Goal: Task Accomplishment & Management: Use online tool/utility

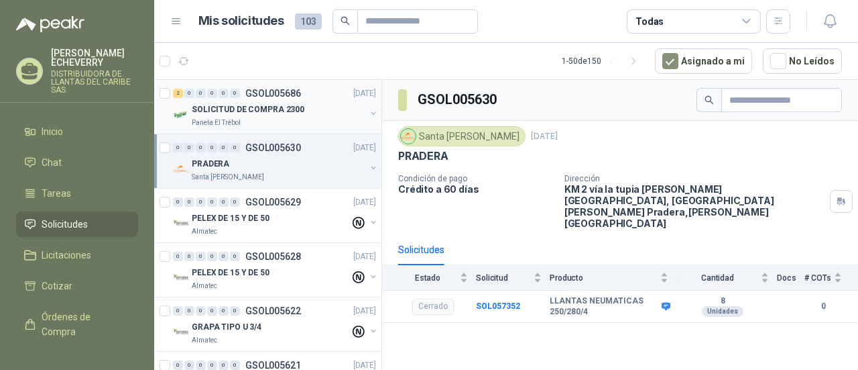
click at [271, 112] on p "SOLICITUD DE COMPRA 2300" at bounding box center [248, 109] width 113 height 13
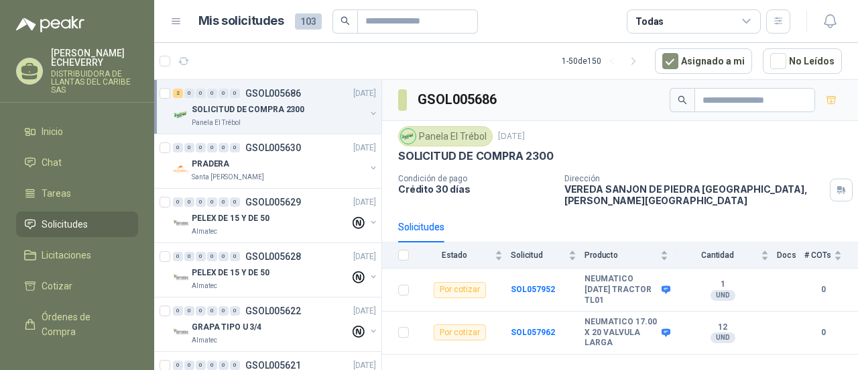
click at [80, 68] on div "[PERSON_NAME] DISTRIBUIDORA DE LLANTAS DEL CARIBE SAS" at bounding box center [94, 71] width 87 height 46
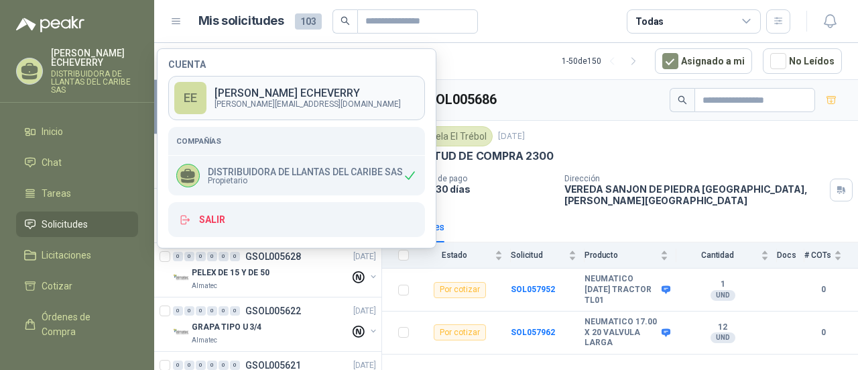
click at [260, 100] on p "[PERSON_NAME][EMAIL_ADDRESS][DOMAIN_NAME]" at bounding box center [308, 104] width 186 height 8
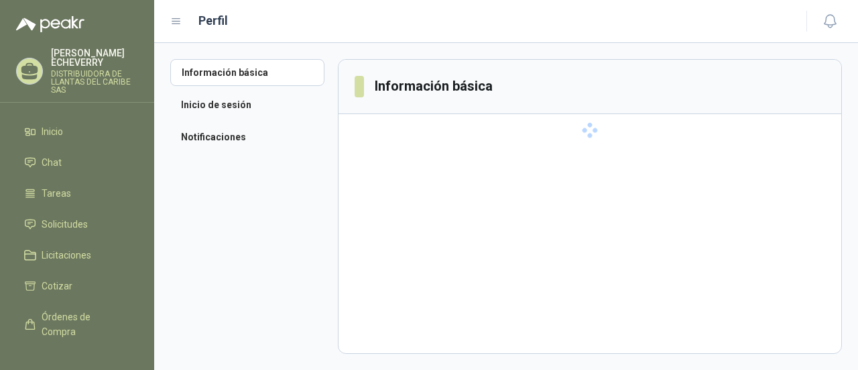
click at [76, 60] on p "[PERSON_NAME]" at bounding box center [94, 57] width 87 height 19
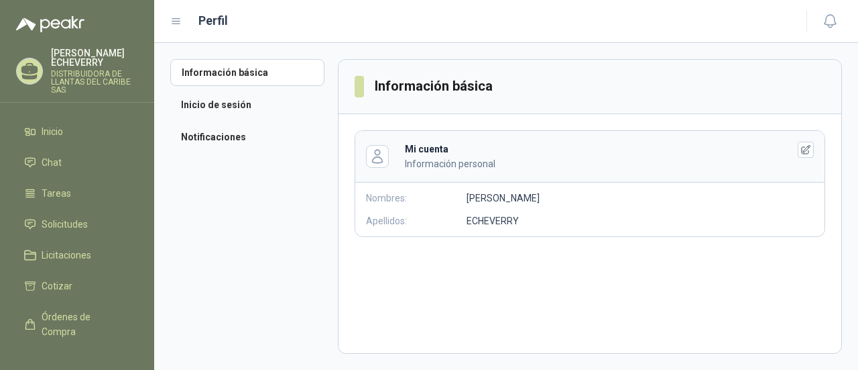
click at [600, 82] on header "Información básica" at bounding box center [590, 87] width 503 height 54
click at [478, 199] on p "[PERSON_NAME]" at bounding box center [503, 197] width 73 height 15
click at [812, 150] on icon "button" at bounding box center [806, 149] width 11 height 11
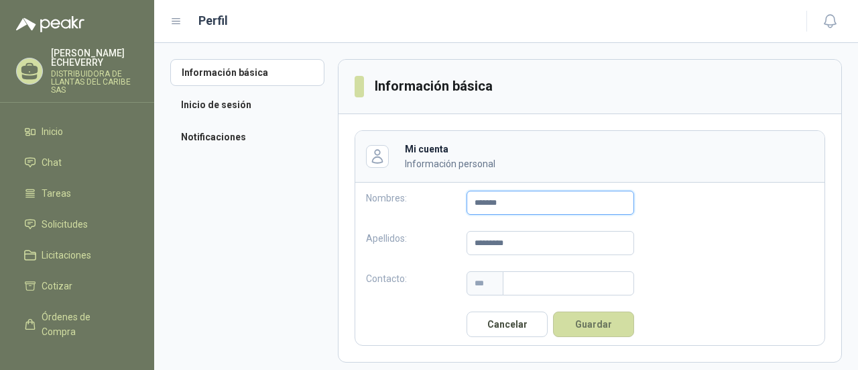
click at [534, 203] on input "*******" at bounding box center [551, 202] width 168 height 24
click at [221, 180] on aside "Información básica Inicio de sesión Notificaciones" at bounding box center [254, 210] width 168 height 303
click at [44, 135] on span "Inicio" at bounding box center [52, 131] width 21 height 15
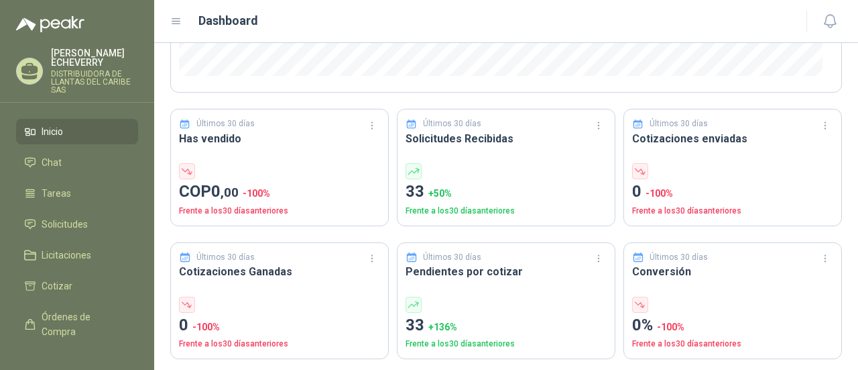
scroll to position [268, 0]
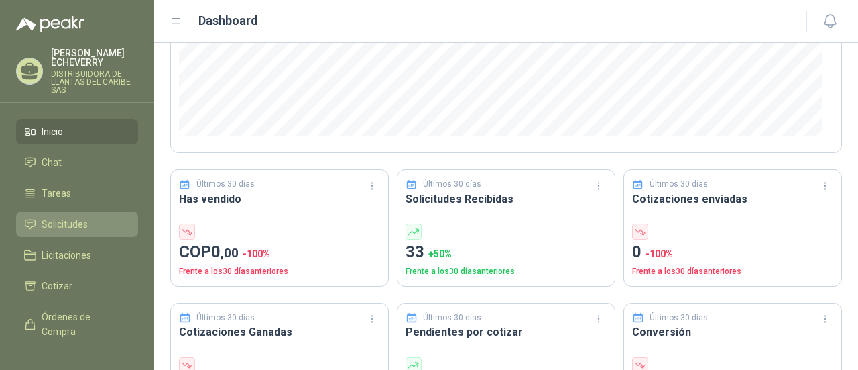
click at [60, 218] on span "Solicitudes" at bounding box center [65, 224] width 46 height 15
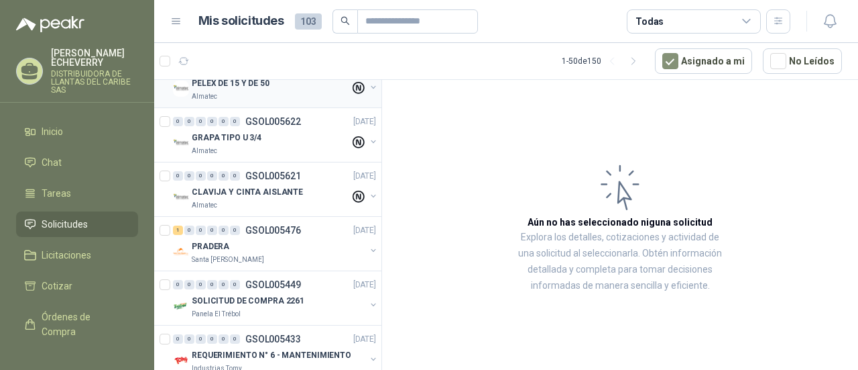
scroll to position [201, 0]
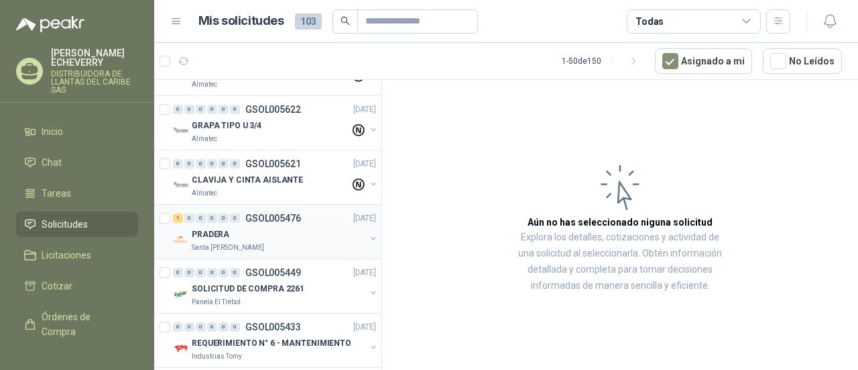
click at [268, 239] on div "PRADERA" at bounding box center [279, 234] width 174 height 16
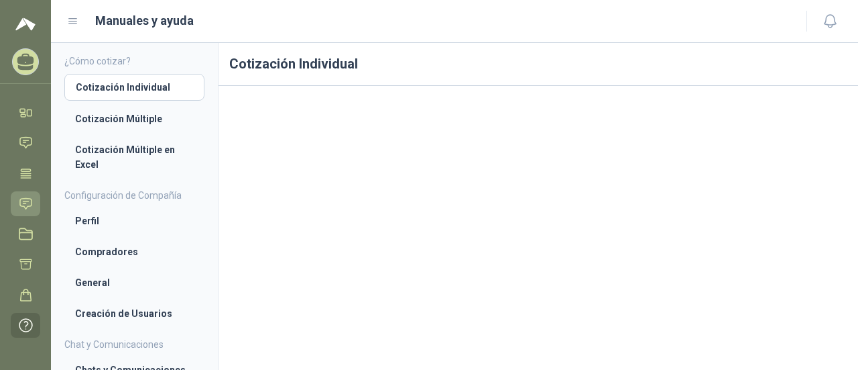
click at [25, 203] on icon at bounding box center [26, 204] width 14 height 14
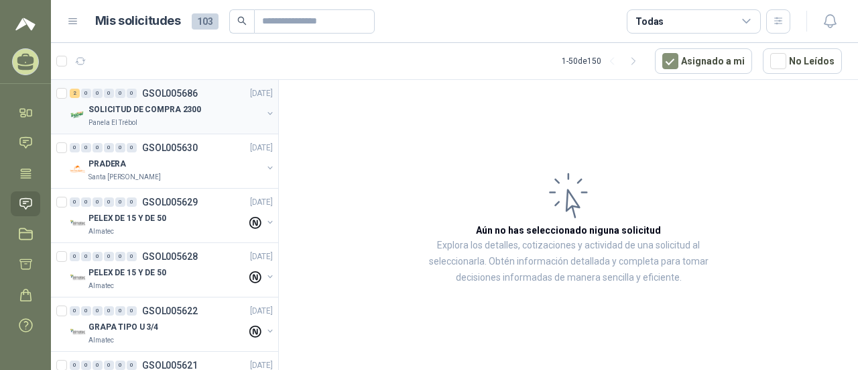
click at [207, 119] on div "Panela El Trébol" at bounding box center [176, 122] width 174 height 11
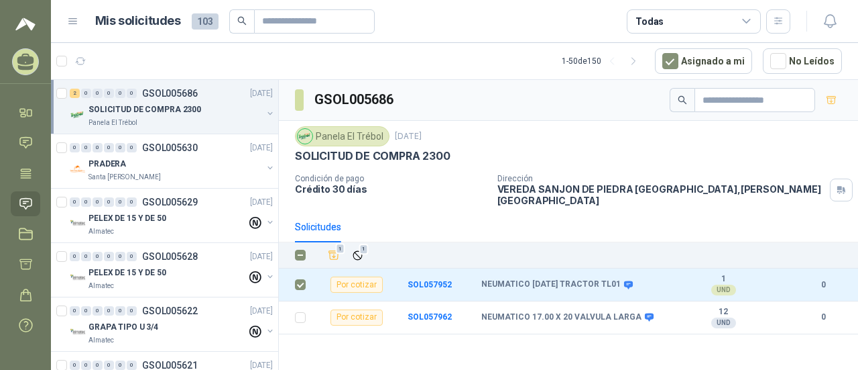
click at [453, 221] on div "Solicitudes" at bounding box center [568, 226] width 547 height 31
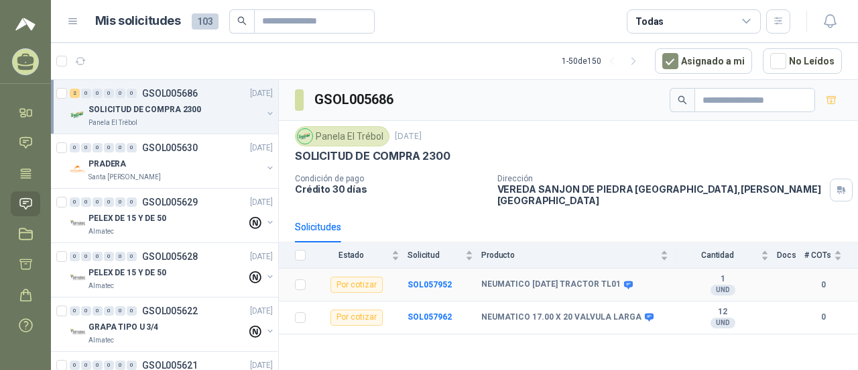
click at [378, 276] on div "Por cotizar" at bounding box center [357, 284] width 52 height 16
click at [512, 248] on div "# COTs" at bounding box center [824, 254] width 38 height 13
click at [442, 280] on b "SOL057952" at bounding box center [430, 284] width 44 height 9
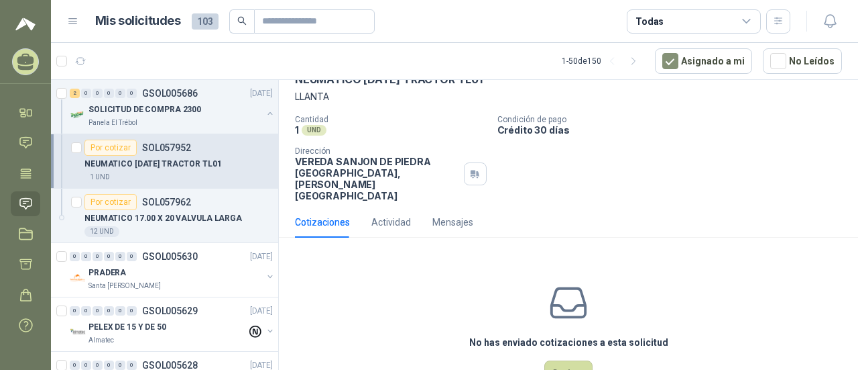
scroll to position [95, 0]
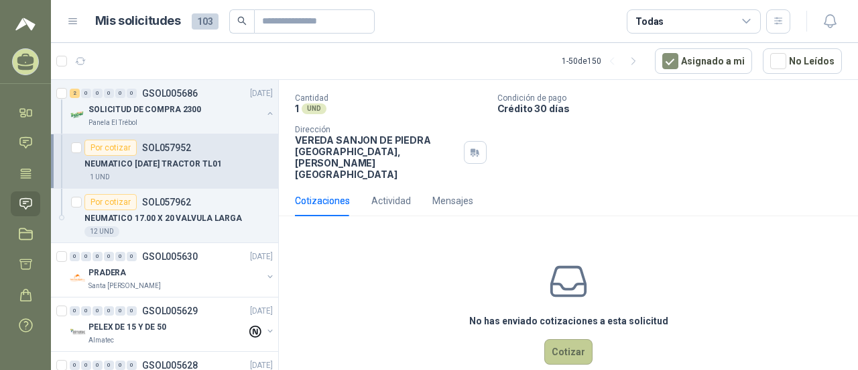
click at [512, 339] on button "Cotizar" at bounding box center [569, 351] width 48 height 25
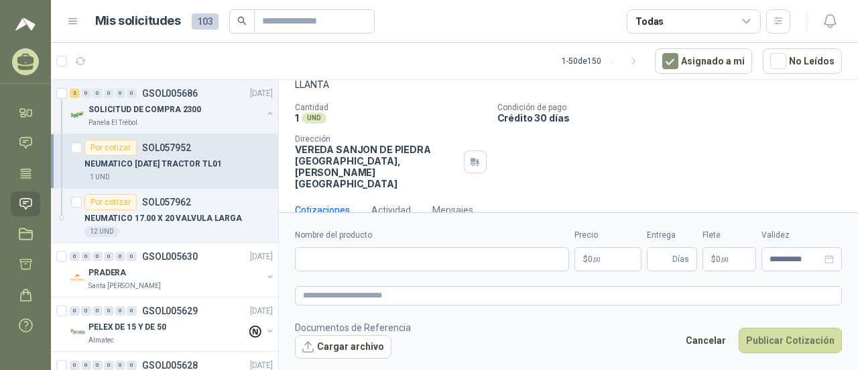
scroll to position [86, 0]
click at [414, 257] on input "Nombre del producto" at bounding box center [432, 259] width 274 height 24
click at [400, 260] on input "Nombre del producto" at bounding box center [432, 259] width 274 height 24
paste input "**********"
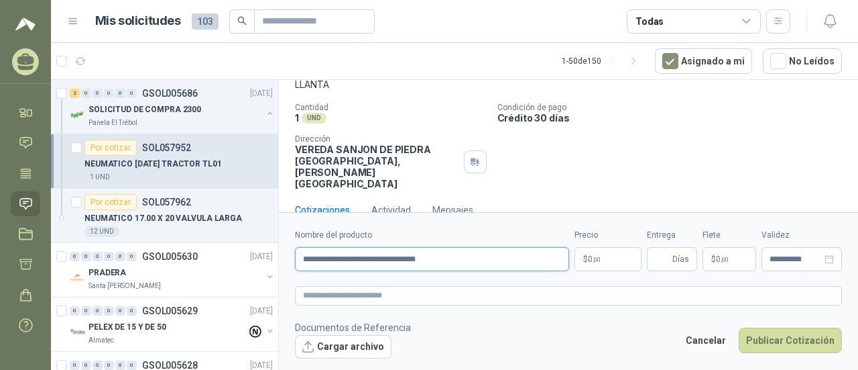
type input "**********"
click at [512, 258] on span ",00" at bounding box center [597, 259] width 8 height 7
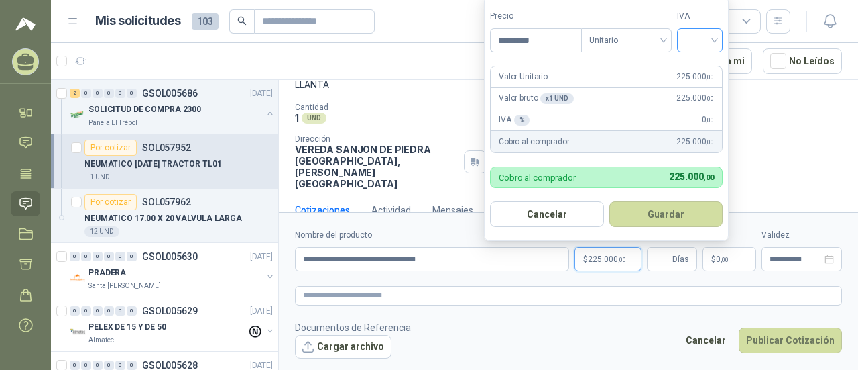
click at [512, 43] on div at bounding box center [700, 40] width 46 height 24
type input "*********"
click at [512, 68] on div "19%" at bounding box center [703, 69] width 25 height 15
click at [512, 215] on button "Guardar" at bounding box center [668, 213] width 115 height 25
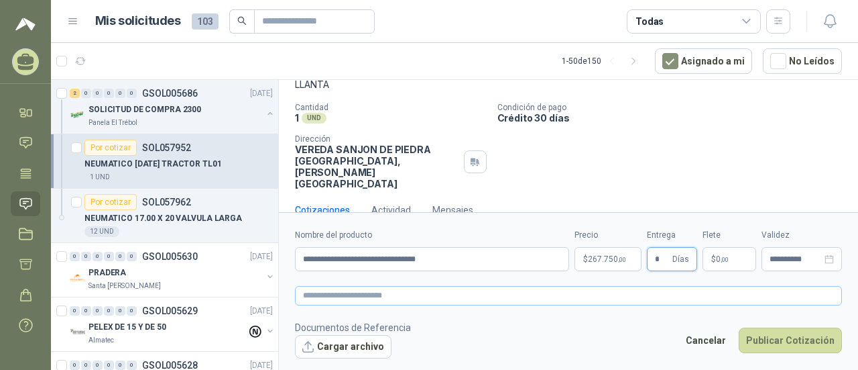
type input "*"
click at [445, 300] on textarea at bounding box center [568, 295] width 547 height 19
click at [398, 203] on div "Actividad" at bounding box center [392, 210] width 40 height 15
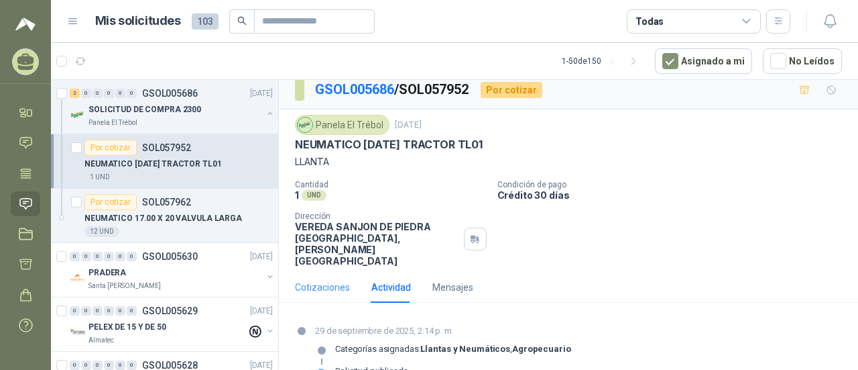
scroll to position [11, 0]
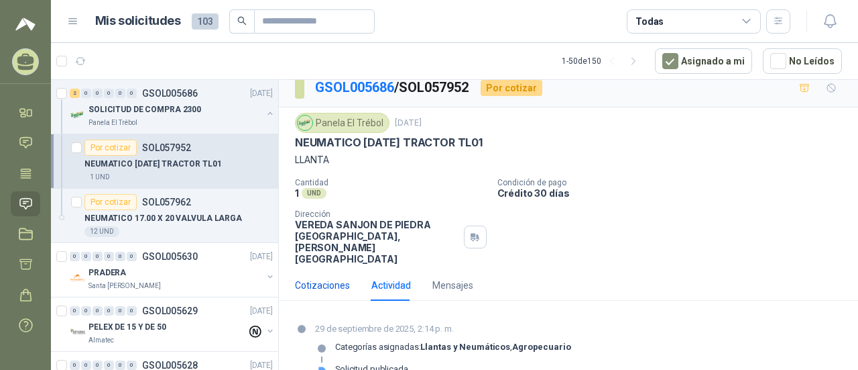
click at [326, 278] on div "Cotizaciones" at bounding box center [322, 285] width 55 height 15
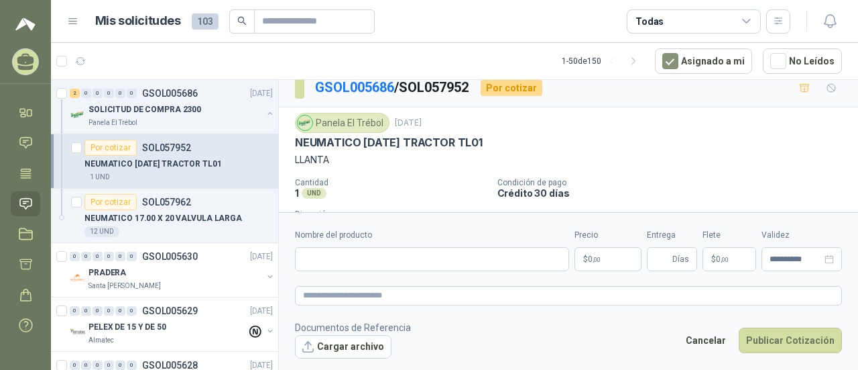
click at [393, 243] on div "Nombre del producto" at bounding box center [432, 250] width 274 height 42
click at [393, 254] on input "Nombre del producto" at bounding box center [432, 259] width 274 height 24
type input "**********"
click at [512, 258] on p "$ 0 ,00" at bounding box center [608, 259] width 67 height 24
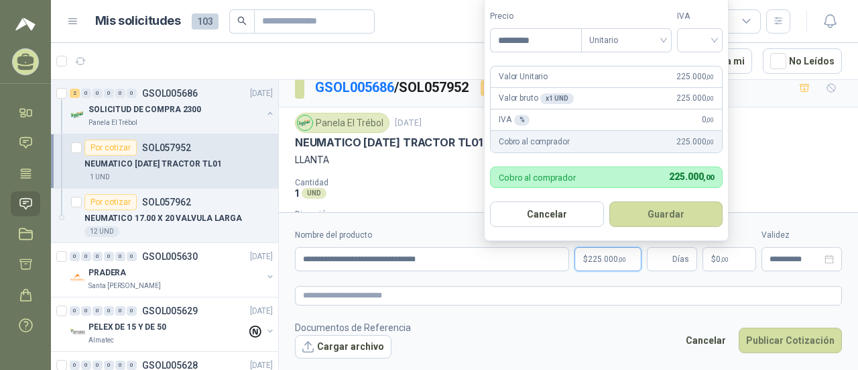
type input "*********"
click at [512, 42] on div at bounding box center [700, 40] width 46 height 24
click at [512, 70] on div "19%" at bounding box center [703, 69] width 25 height 15
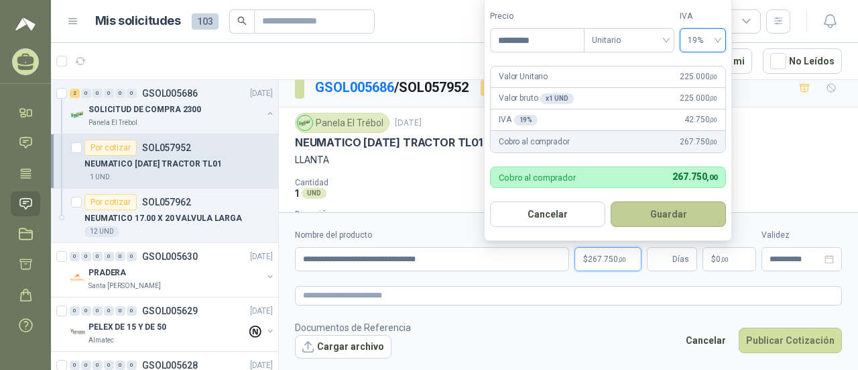
click at [512, 213] on button "Guardar" at bounding box center [668, 213] width 115 height 25
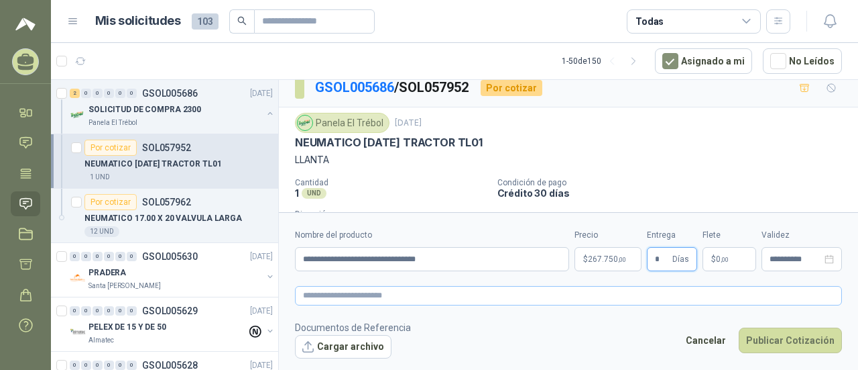
type input "*"
click at [512, 297] on textarea at bounding box center [568, 295] width 547 height 19
click at [512, 339] on button "Publicar Cotización" at bounding box center [790, 339] width 103 height 25
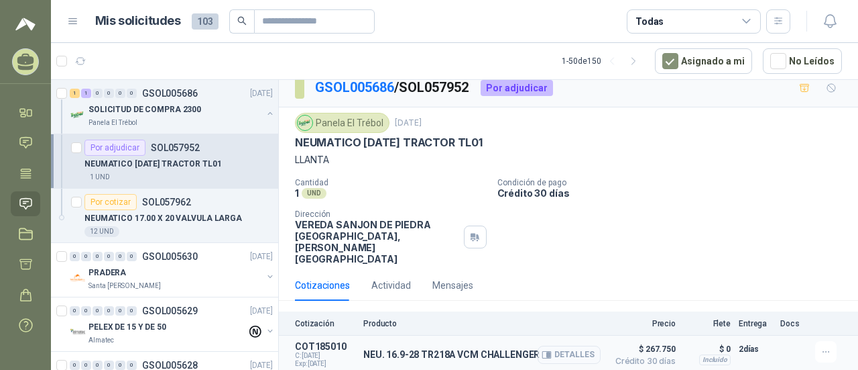
scroll to position [13, 0]
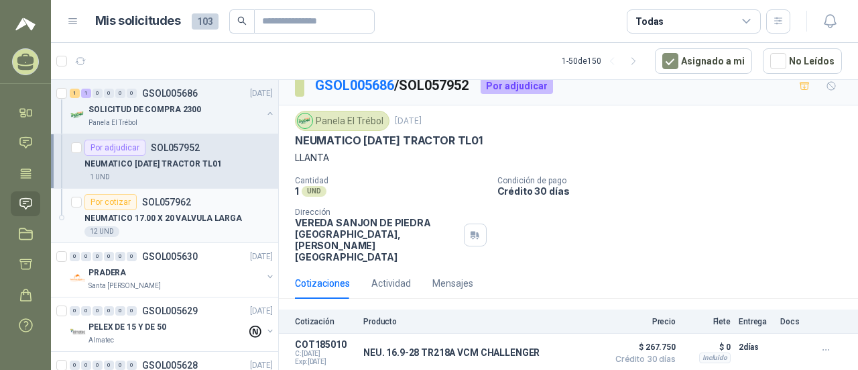
click at [215, 215] on p "NEUMATICO 17.00 X 20 VALVULA LARGA" at bounding box center [164, 218] width 158 height 13
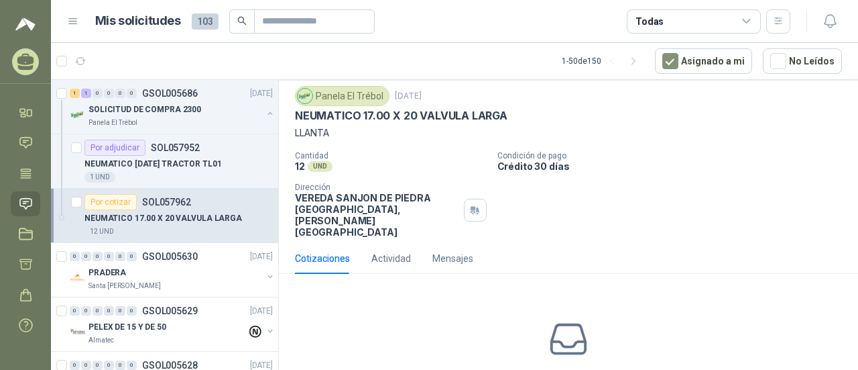
scroll to position [95, 0]
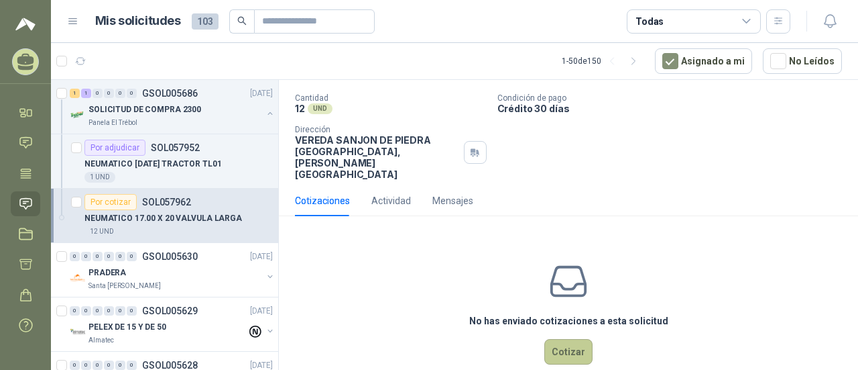
click at [512, 339] on button "Cotizar" at bounding box center [569, 351] width 48 height 25
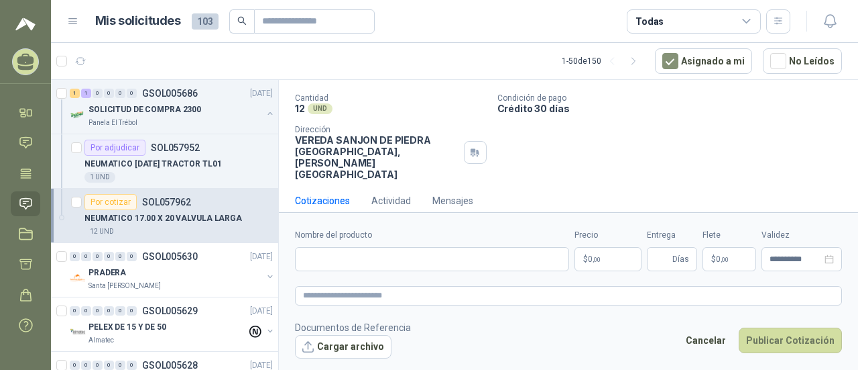
scroll to position [86, 0]
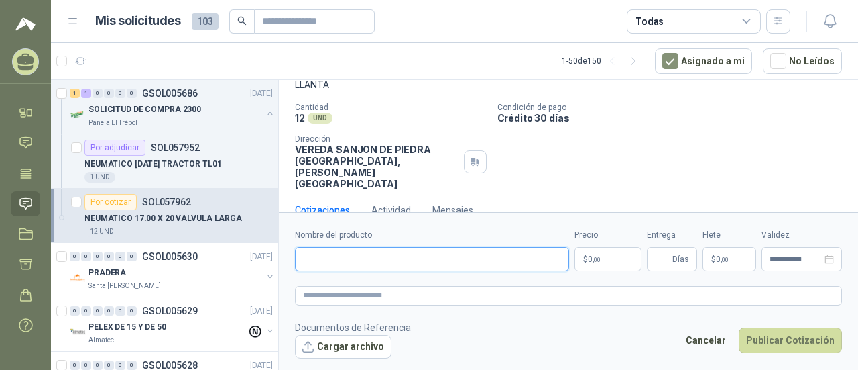
click at [404, 258] on input "Nombre del producto" at bounding box center [432, 259] width 274 height 24
click at [413, 264] on input "Nombre del producto" at bounding box center [432, 259] width 274 height 24
click at [474, 252] on input "Nombre del producto" at bounding box center [432, 259] width 274 height 24
click at [372, 258] on input "Nombre del producto" at bounding box center [432, 259] width 274 height 24
paste input "**********"
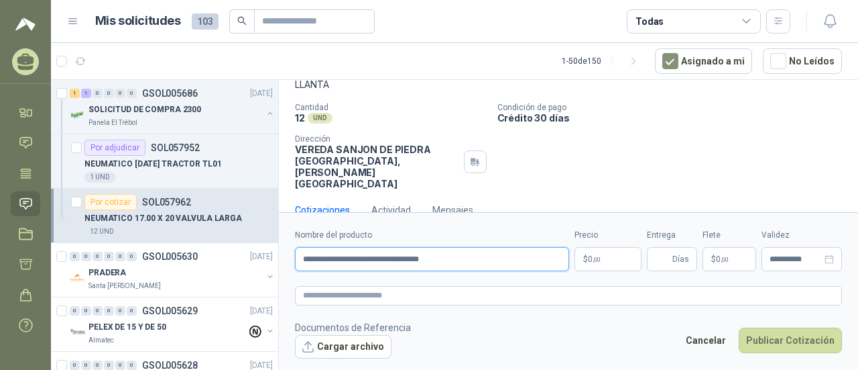
type input "**********"
click at [512, 260] on p "$ 0 ,00" at bounding box center [608, 259] width 67 height 24
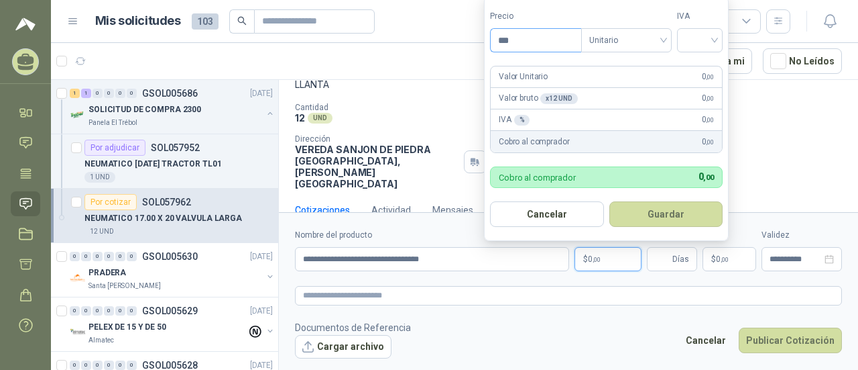
click at [512, 42] on input "***" at bounding box center [536, 40] width 91 height 23
click at [512, 43] on input "***" at bounding box center [536, 40] width 91 height 23
type input "*********"
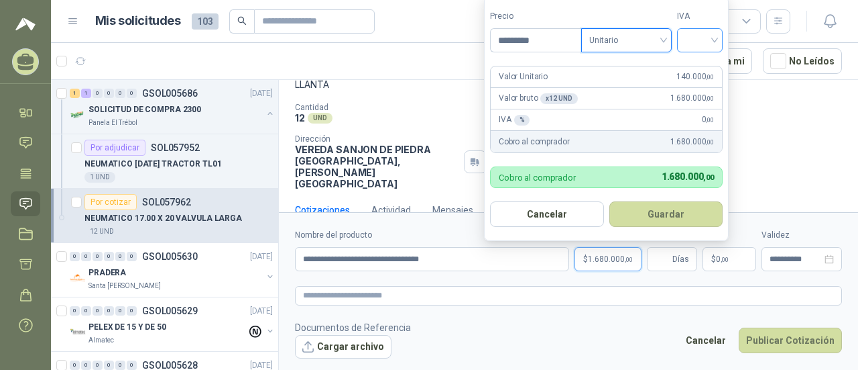
click at [512, 42] on input "search" at bounding box center [700, 39] width 30 height 20
click at [512, 76] on div "19%" at bounding box center [703, 69] width 41 height 21
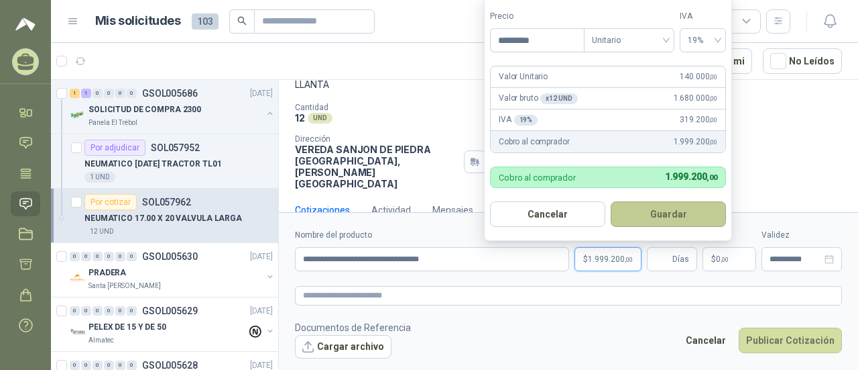
click at [512, 218] on button "Guardar" at bounding box center [668, 213] width 115 height 25
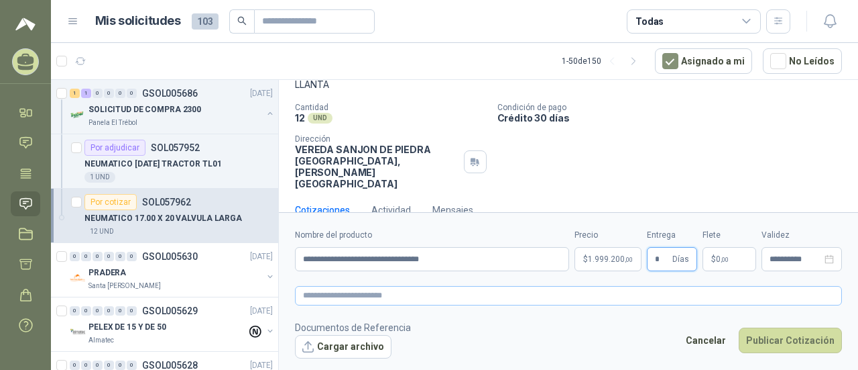
type input "*"
click at [512, 302] on textarea at bounding box center [568, 295] width 547 height 19
click at [512, 344] on button "Publicar Cotización" at bounding box center [790, 339] width 103 height 25
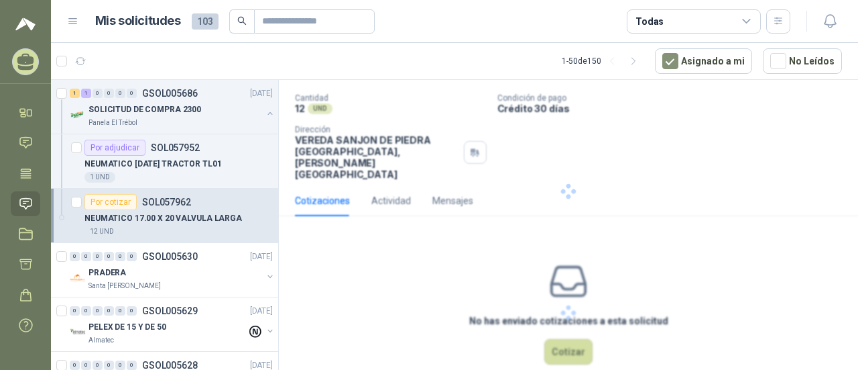
scroll to position [13, 0]
